Goal: Task Accomplishment & Management: Use online tool/utility

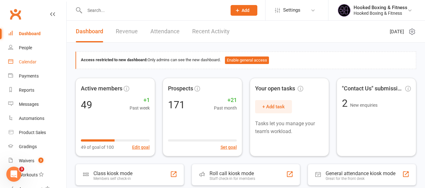
click at [40, 61] on link "Calendar" at bounding box center [37, 62] width 58 height 14
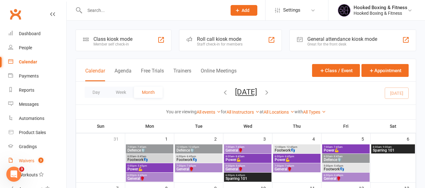
click at [37, 163] on count-badge "3" at bounding box center [39, 160] width 8 height 5
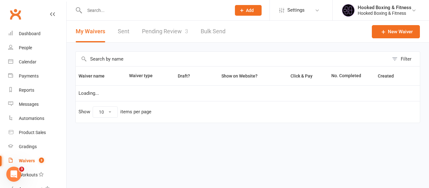
select select "100"
click at [169, 30] on link "Pending Review 3" at bounding box center [165, 32] width 46 height 22
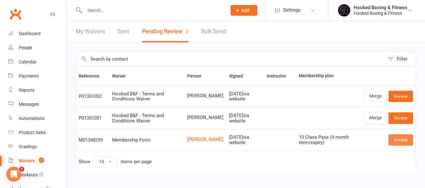
click at [404, 140] on link "Review" at bounding box center [400, 140] width 25 height 11
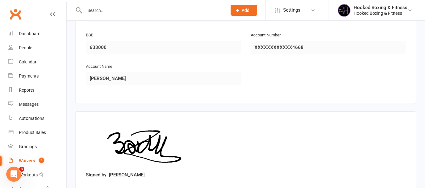
scroll to position [399, 0]
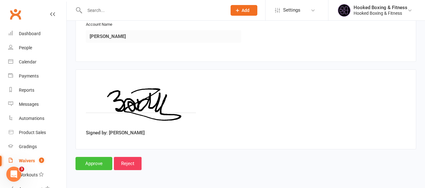
click at [103, 163] on input "Approve" at bounding box center [93, 163] width 37 height 13
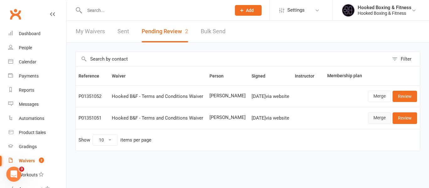
click at [375, 120] on link "Merge" at bounding box center [379, 118] width 23 height 11
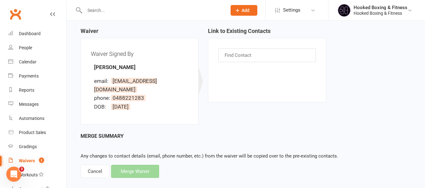
scroll to position [61, 0]
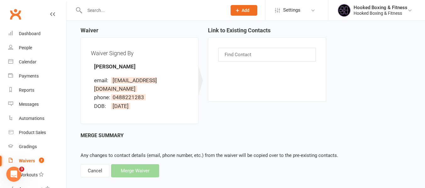
click at [111, 67] on strong "[PERSON_NAME]" at bounding box center [114, 67] width 41 height 6
copy strong "[PERSON_NAME]"
click at [239, 55] on input "text" at bounding box center [238, 55] width 29 height 8
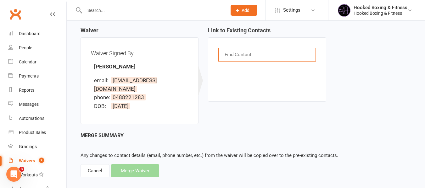
paste input "[PERSON_NAME]"
type input "[PERSON_NAME]"
click at [92, 165] on div "Cancel" at bounding box center [94, 170] width 29 height 13
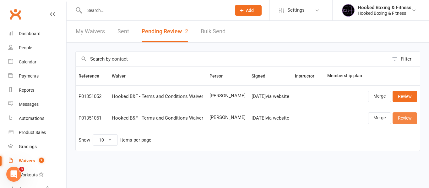
click at [406, 122] on link "Review" at bounding box center [405, 118] width 25 height 11
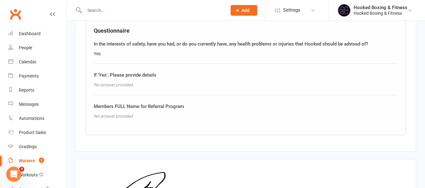
scroll to position [542, 0]
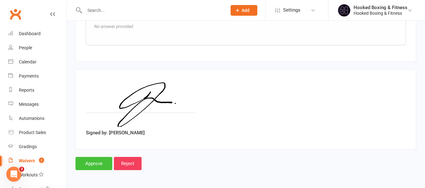
click at [98, 164] on input "Approve" at bounding box center [93, 163] width 37 height 13
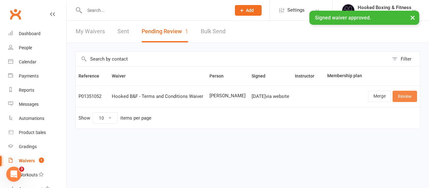
click at [417, 96] on link "Review" at bounding box center [405, 96] width 25 height 11
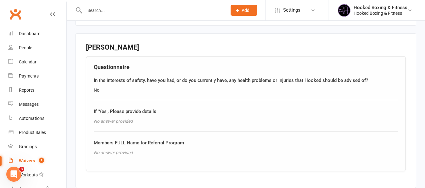
scroll to position [542, 0]
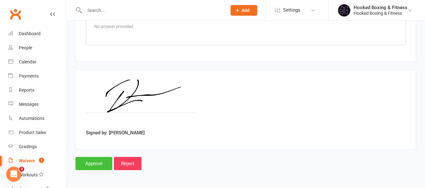
click at [102, 167] on input "Approve" at bounding box center [93, 163] width 37 height 13
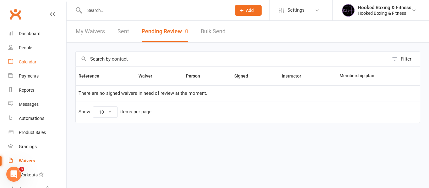
click at [28, 58] on link "Calendar" at bounding box center [37, 62] width 58 height 14
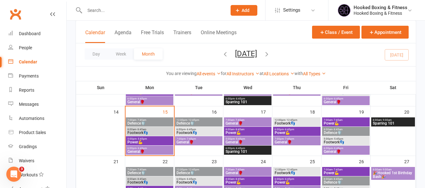
scroll to position [126, 0]
click at [158, 120] on span "7:00am - 7:45am" at bounding box center [149, 120] width 45 height 3
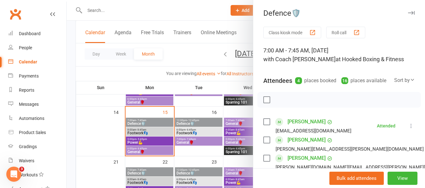
click at [246, 136] on div at bounding box center [246, 94] width 358 height 188
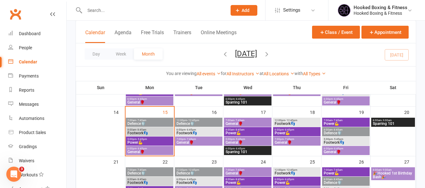
click at [146, 152] on span "General🥊" at bounding box center [149, 152] width 45 height 4
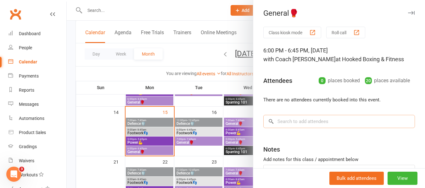
click at [374, 124] on input "search" at bounding box center [339, 121] width 152 height 13
paste input "[PERSON_NAME]"
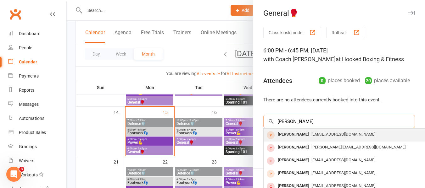
type input "[PERSON_NAME]"
click at [382, 138] on div "[EMAIL_ADDRESS][DOMAIN_NAME]" at bounding box center [357, 134] width 183 height 9
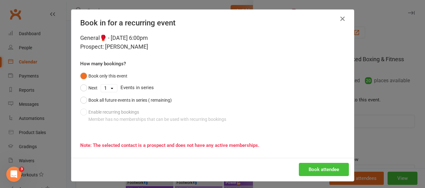
click at [324, 169] on button "Book attendee" at bounding box center [324, 169] width 50 height 13
